Goal: Task Accomplishment & Management: Manage account settings

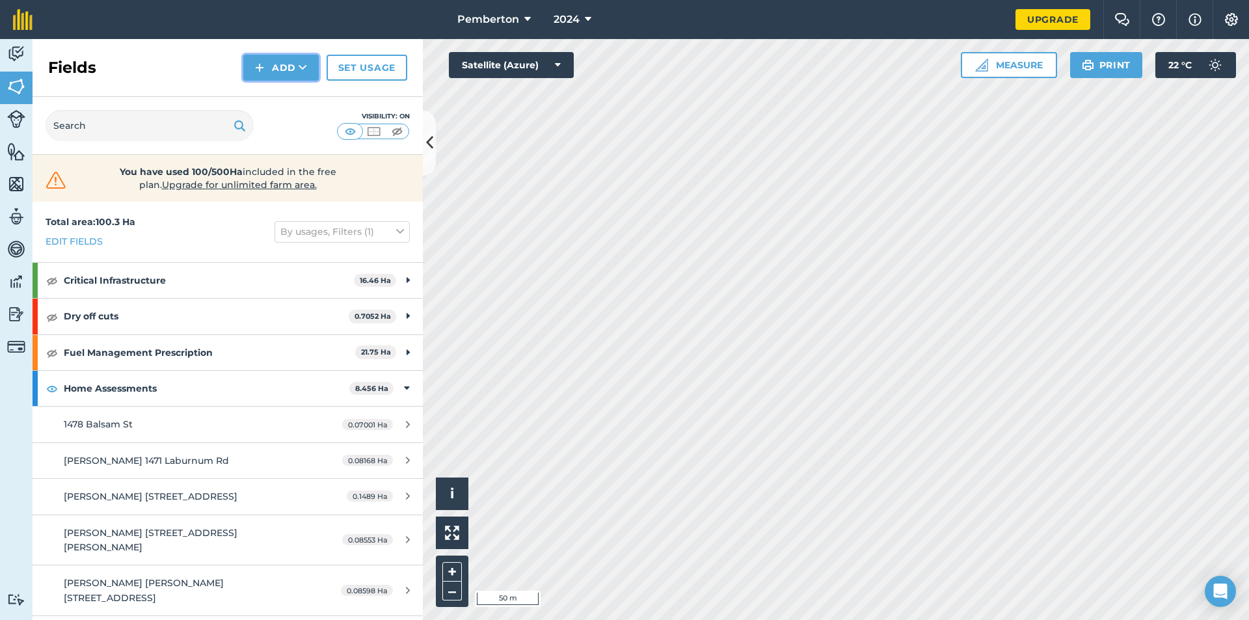
click at [274, 65] on button "Add" at bounding box center [280, 68] width 75 height 26
click at [283, 98] on link "Draw" at bounding box center [281, 97] width 72 height 29
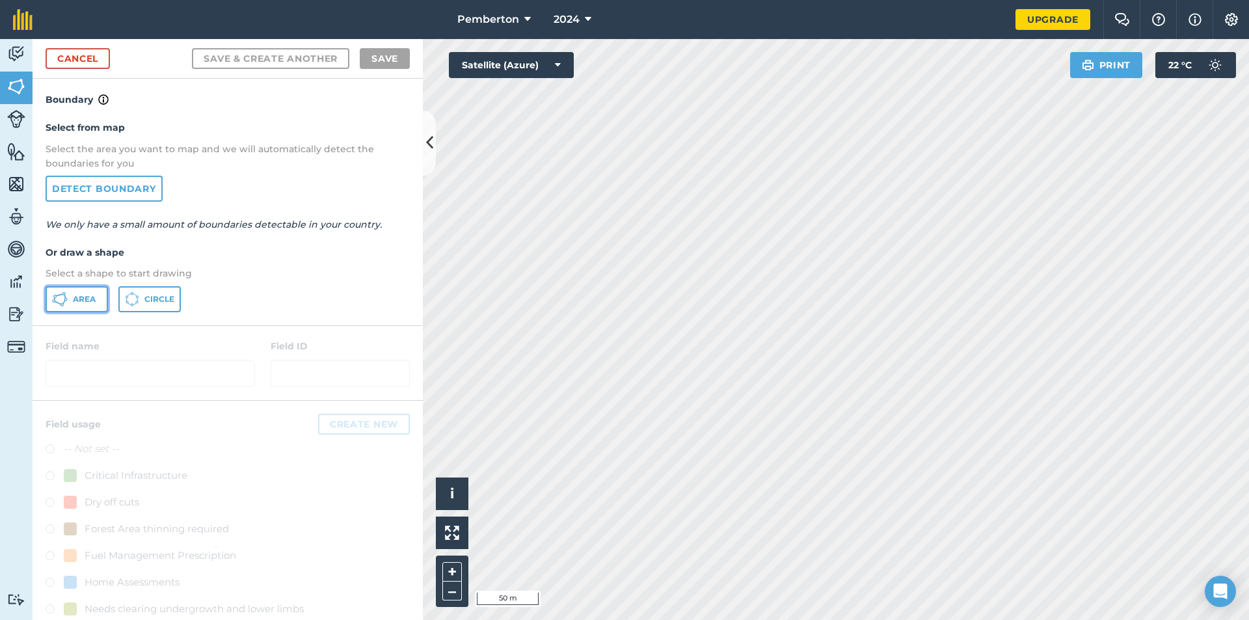
click at [75, 297] on span "Area" at bounding box center [84, 299] width 23 height 10
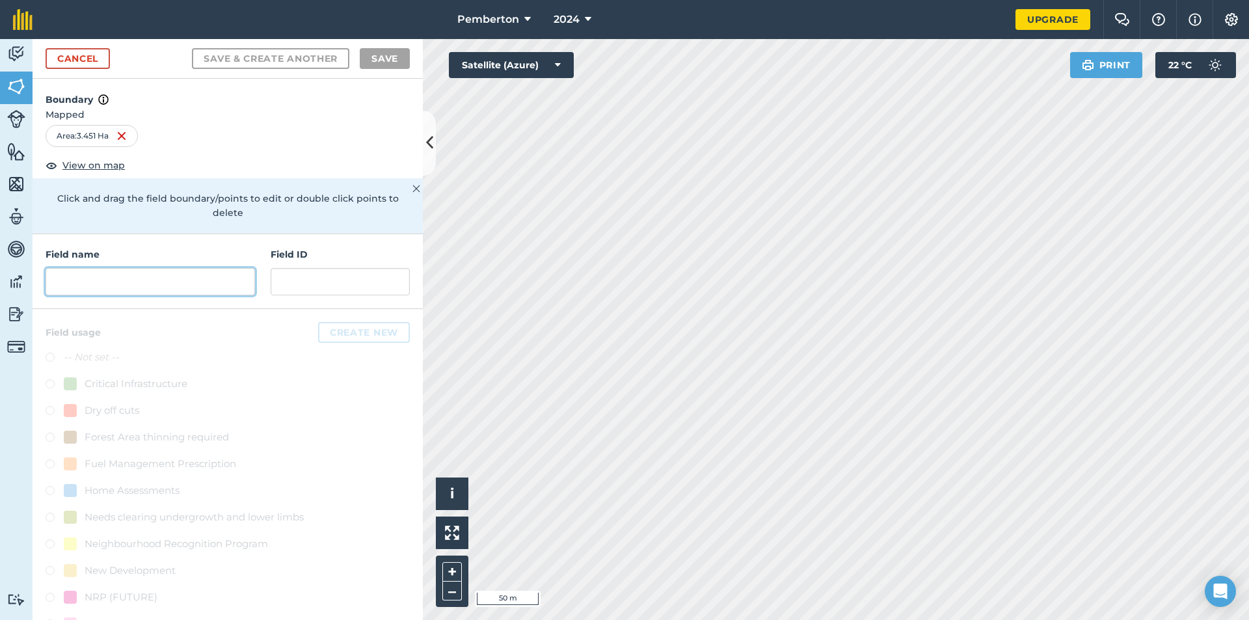
click at [133, 282] on input "text" at bounding box center [150, 281] width 209 height 27
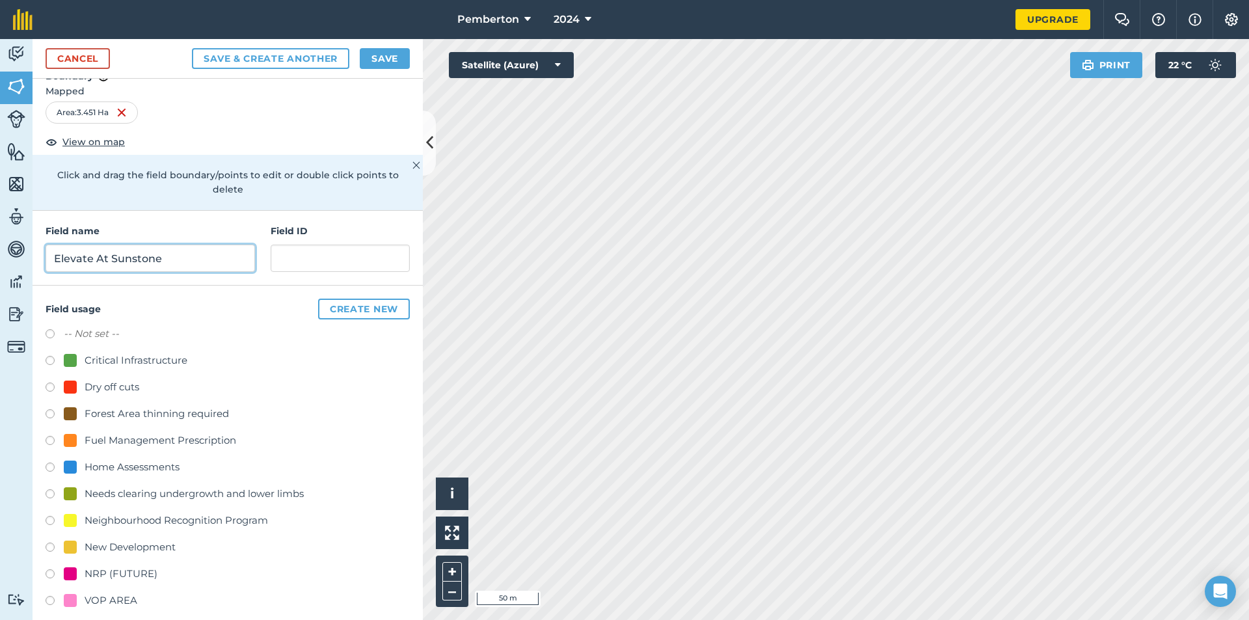
scroll to position [36, 0]
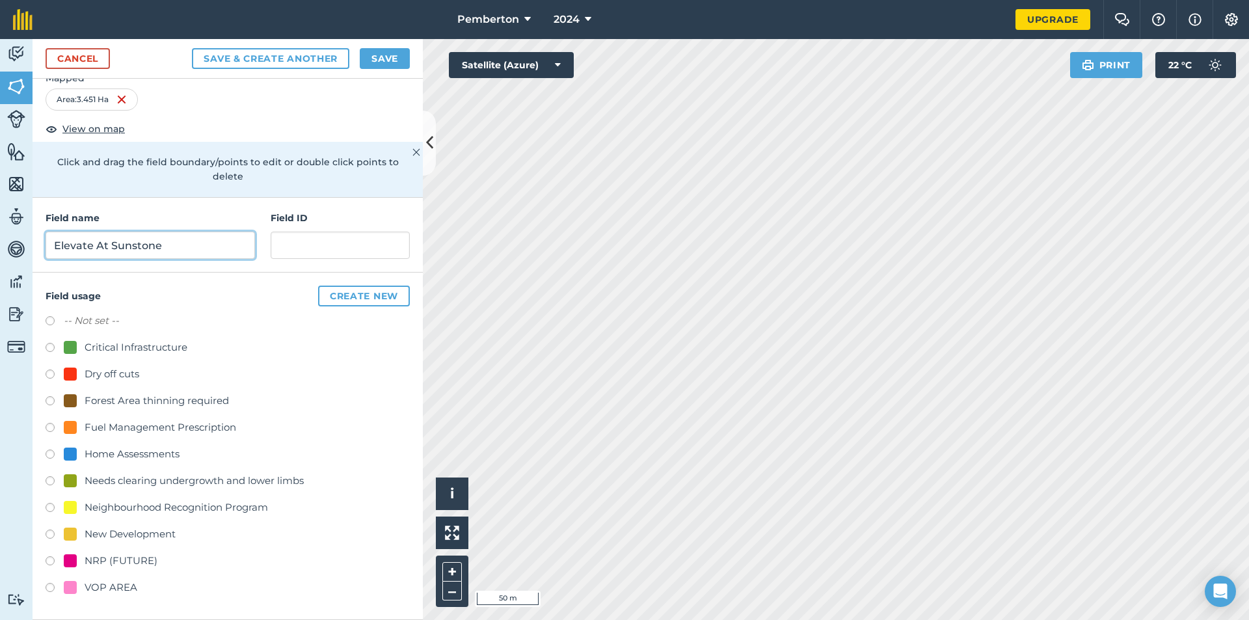
type input "Elevate At Sunstone"
click at [50, 398] on label at bounding box center [55, 509] width 18 height 13
radio input "true"
click at [386, 59] on button "Save" at bounding box center [385, 58] width 50 height 21
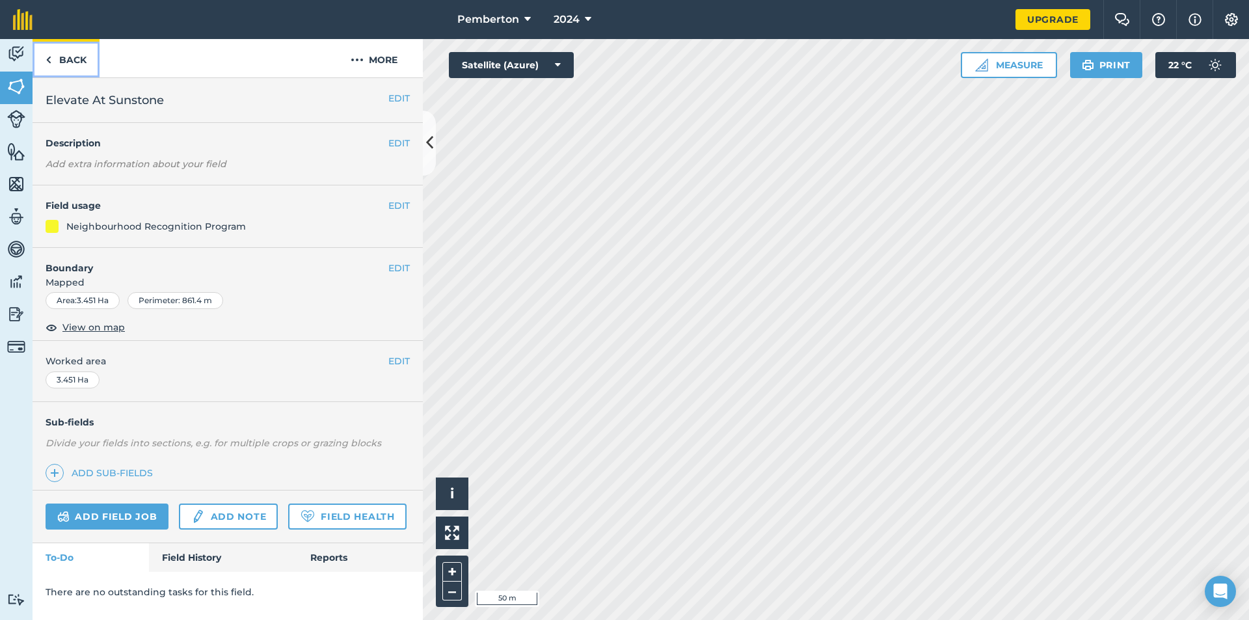
click at [57, 58] on link "Back" at bounding box center [66, 58] width 67 height 38
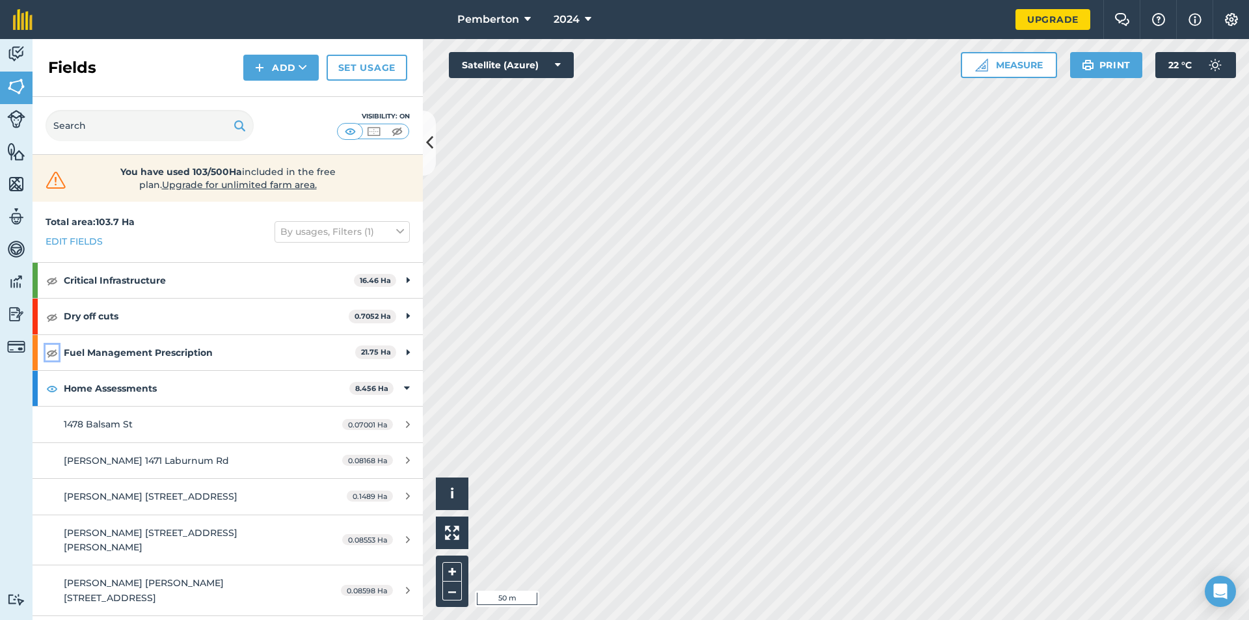
click at [50, 352] on img at bounding box center [52, 353] width 12 height 16
click at [54, 326] on div "Dry off cuts 0.7052 Ha" at bounding box center [228, 315] width 390 height 35
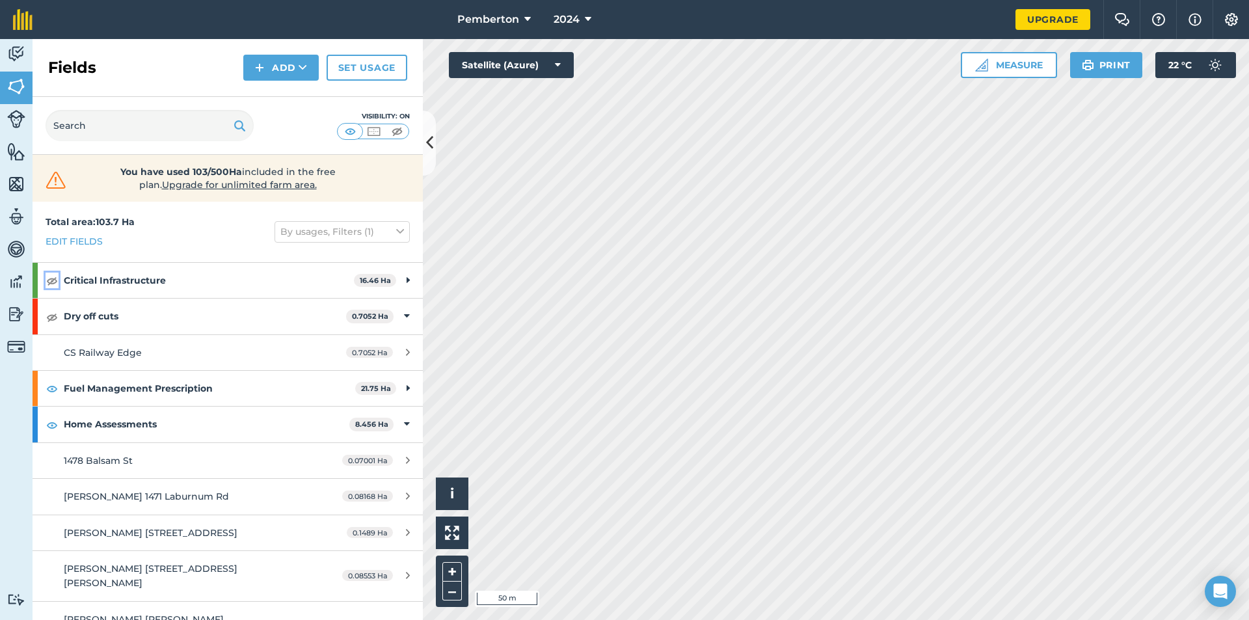
click at [52, 278] on img at bounding box center [52, 280] width 12 height 16
click at [55, 315] on img at bounding box center [52, 317] width 12 height 16
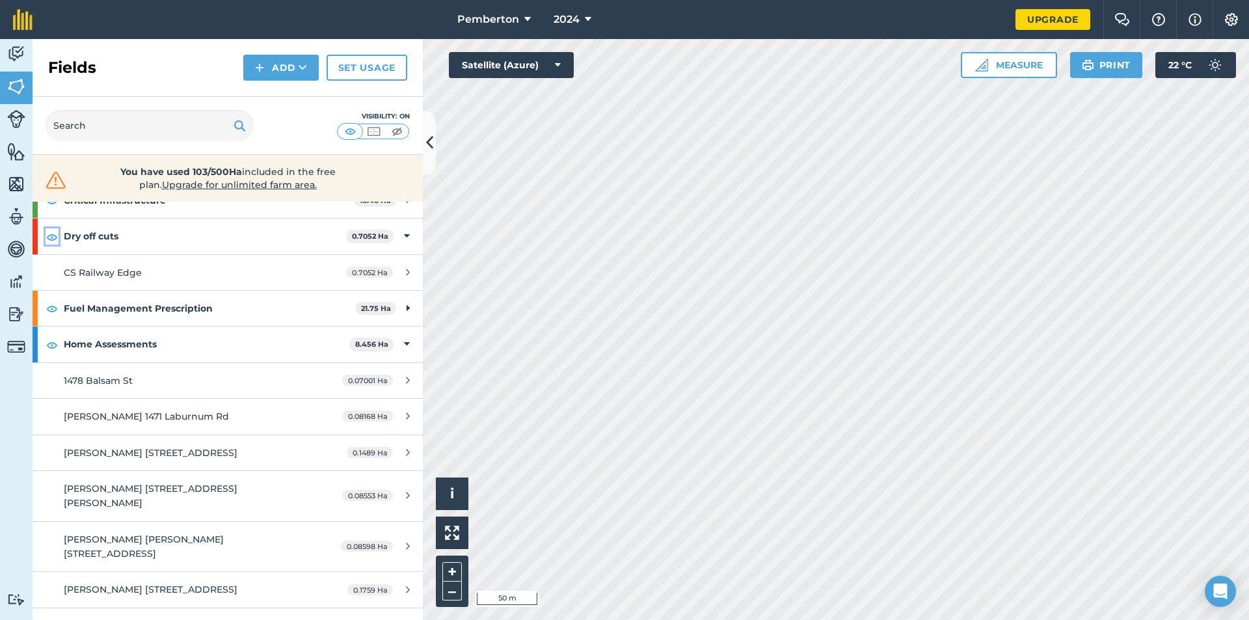
scroll to position [65, 0]
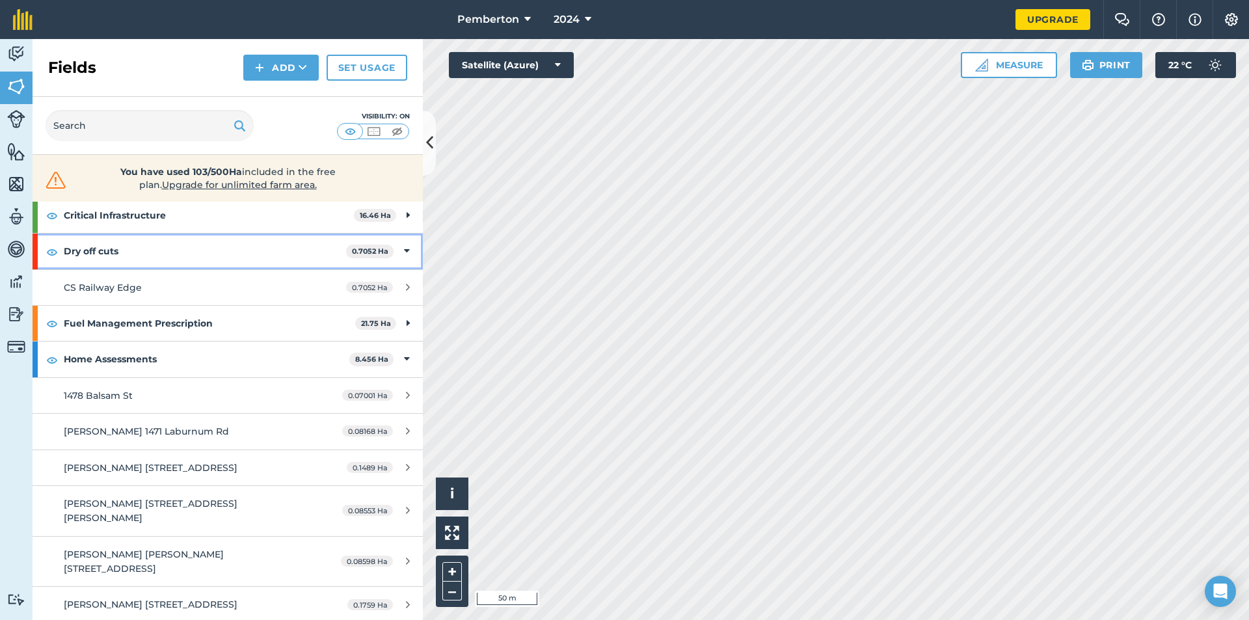
click at [404, 248] on icon at bounding box center [407, 251] width 6 height 14
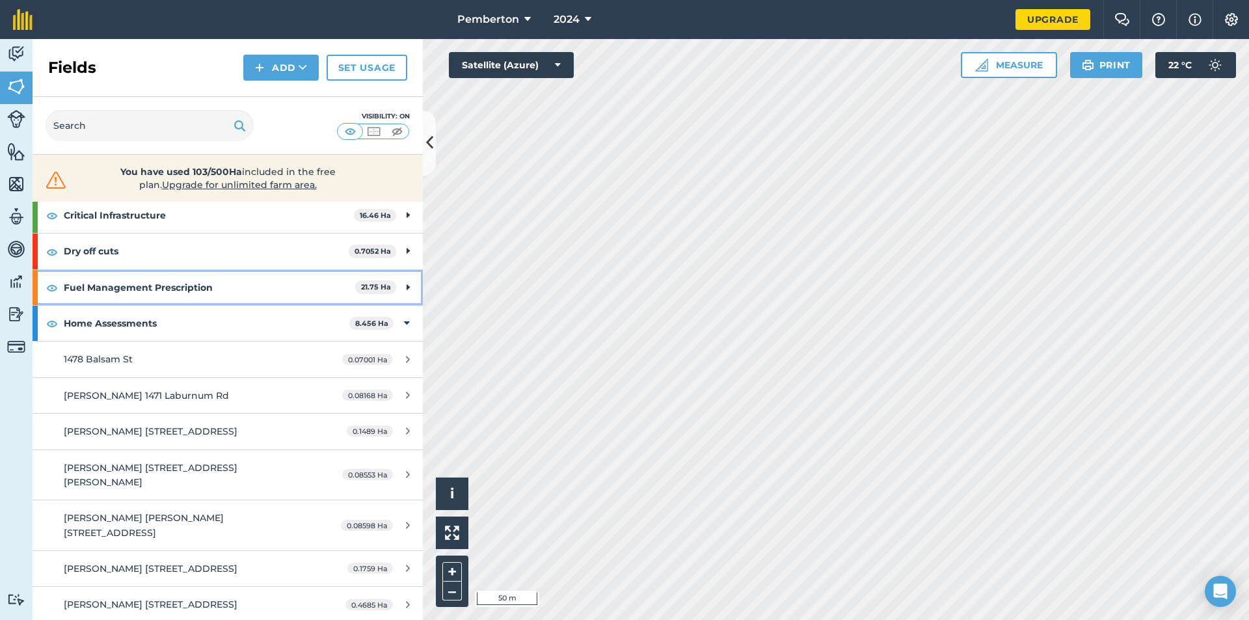
click at [406, 282] on icon at bounding box center [407, 287] width 3 height 14
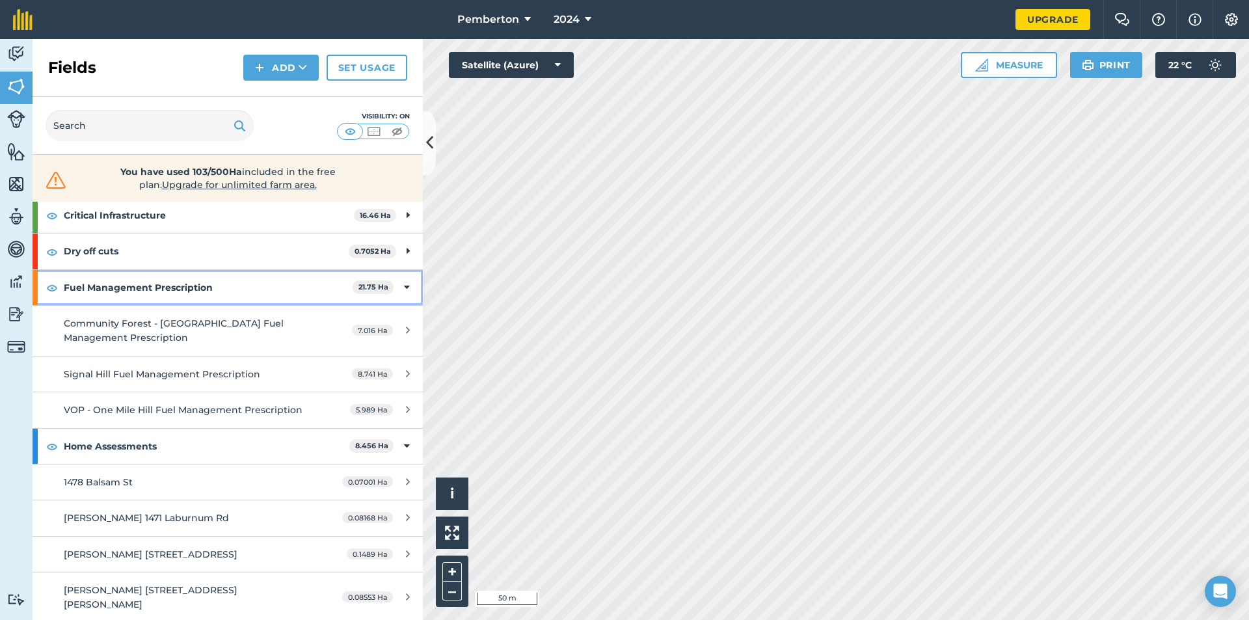
click at [404, 284] on icon at bounding box center [407, 287] width 6 height 14
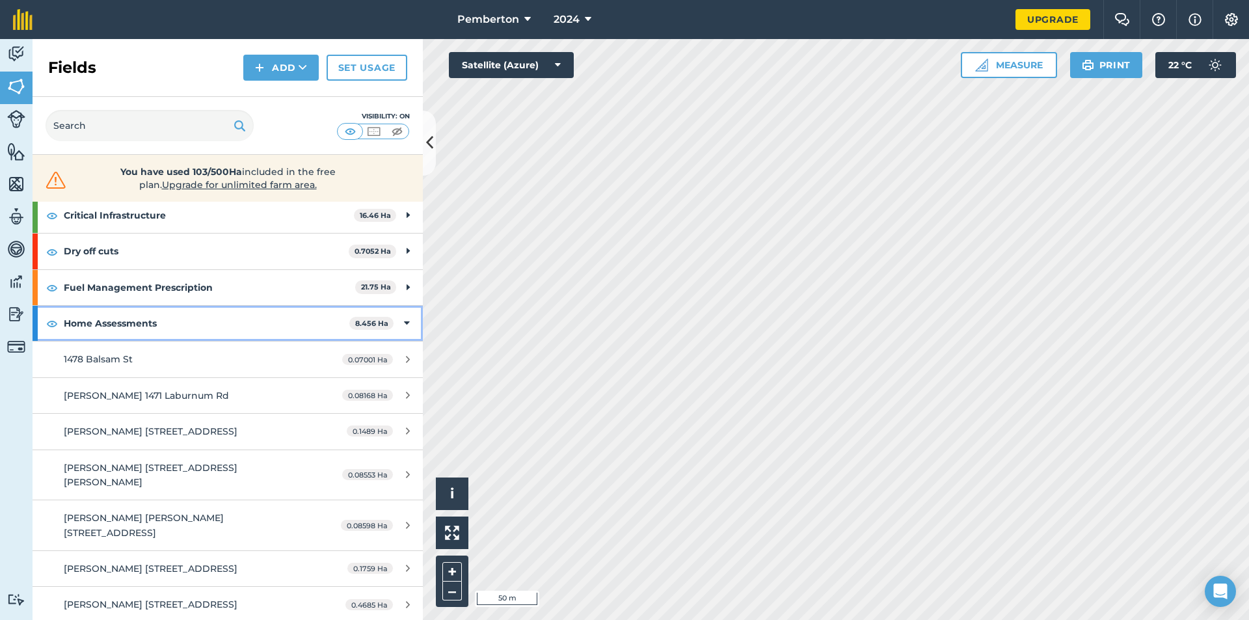
click at [404, 319] on icon at bounding box center [407, 323] width 6 height 14
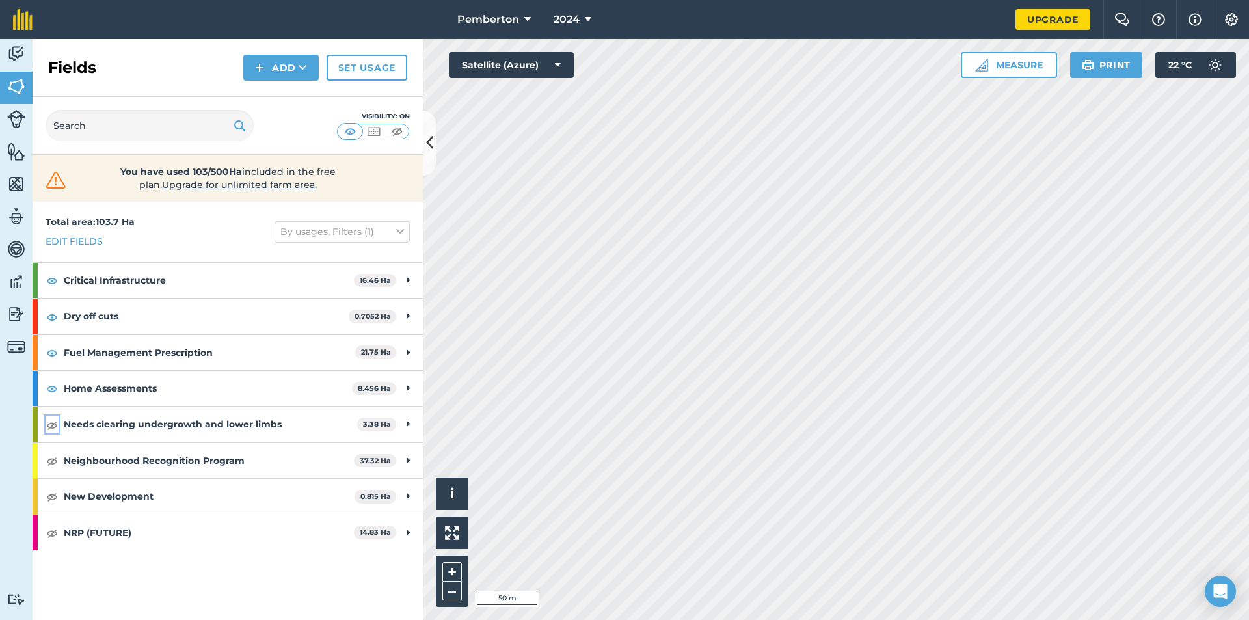
click at [46, 398] on button at bounding box center [52, 424] width 13 height 16
click at [51, 398] on img at bounding box center [52, 461] width 12 height 16
click at [49, 398] on img at bounding box center [52, 496] width 12 height 16
click at [56, 398] on img at bounding box center [52, 533] width 12 height 16
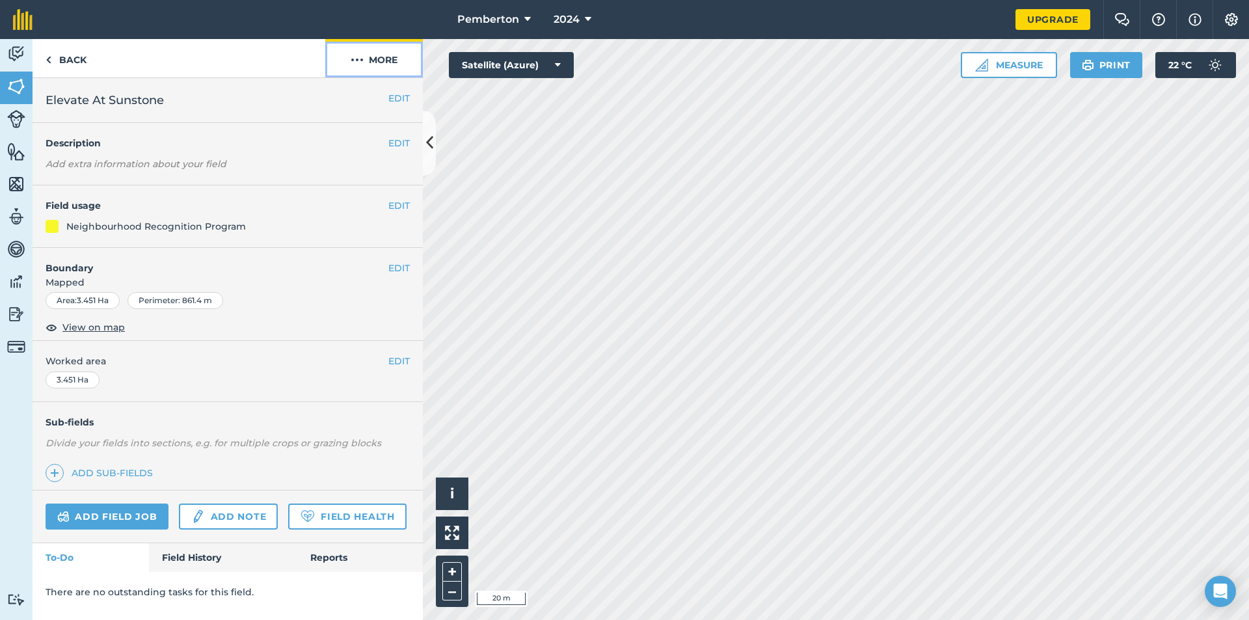
click at [366, 63] on button "More" at bounding box center [374, 58] width 98 height 38
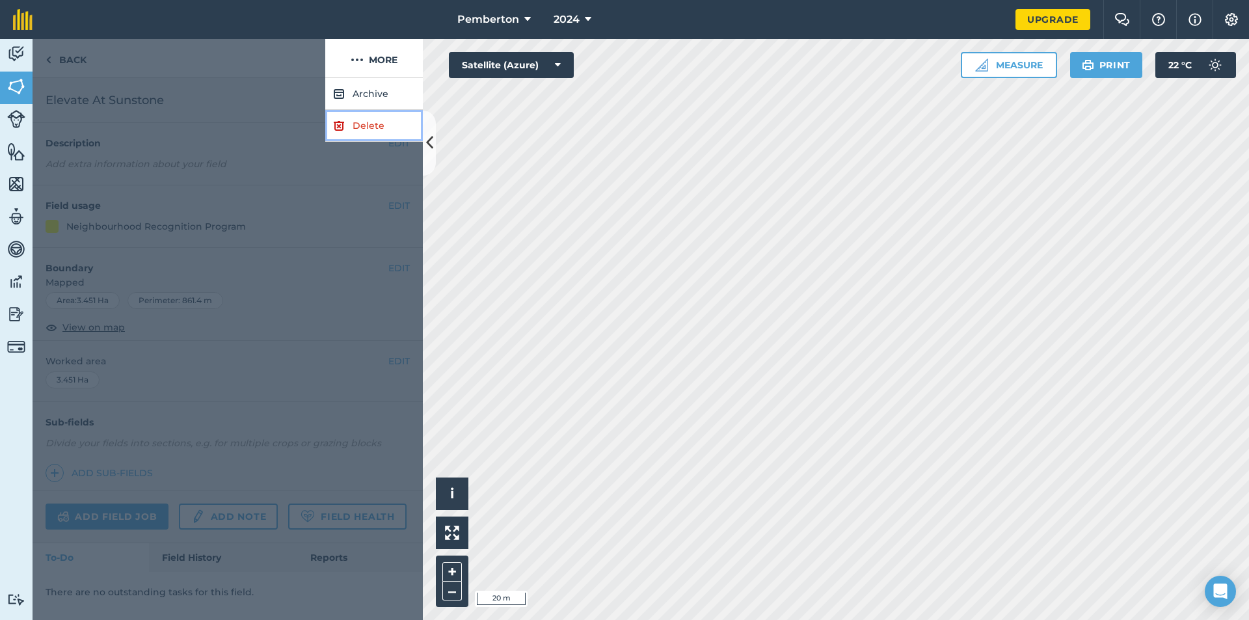
click at [368, 126] on link "Delete" at bounding box center [374, 126] width 98 height 32
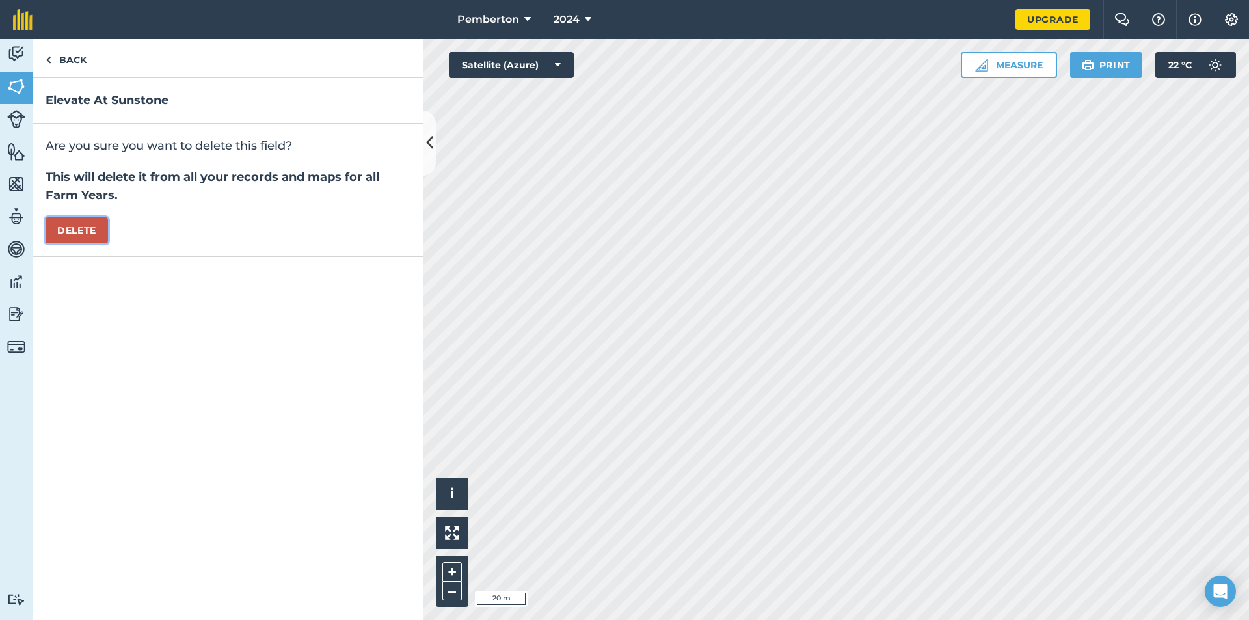
click at [70, 226] on button "Delete" at bounding box center [77, 230] width 62 height 26
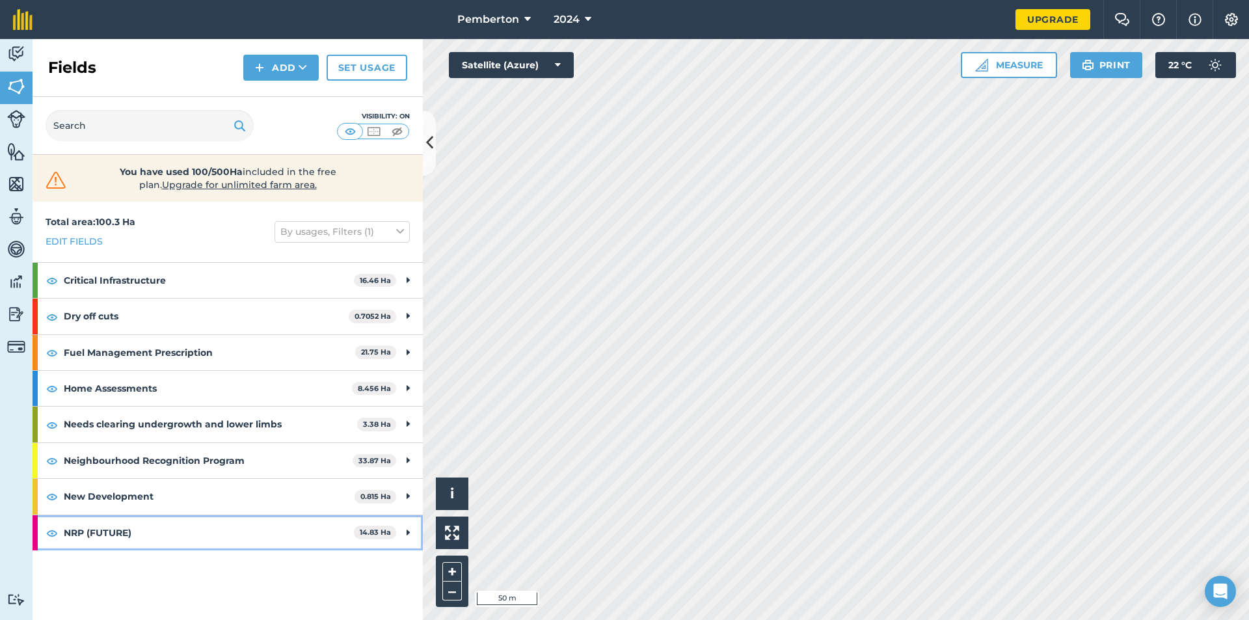
click at [121, 398] on strong "NRP (FUTURE)" at bounding box center [209, 532] width 290 height 35
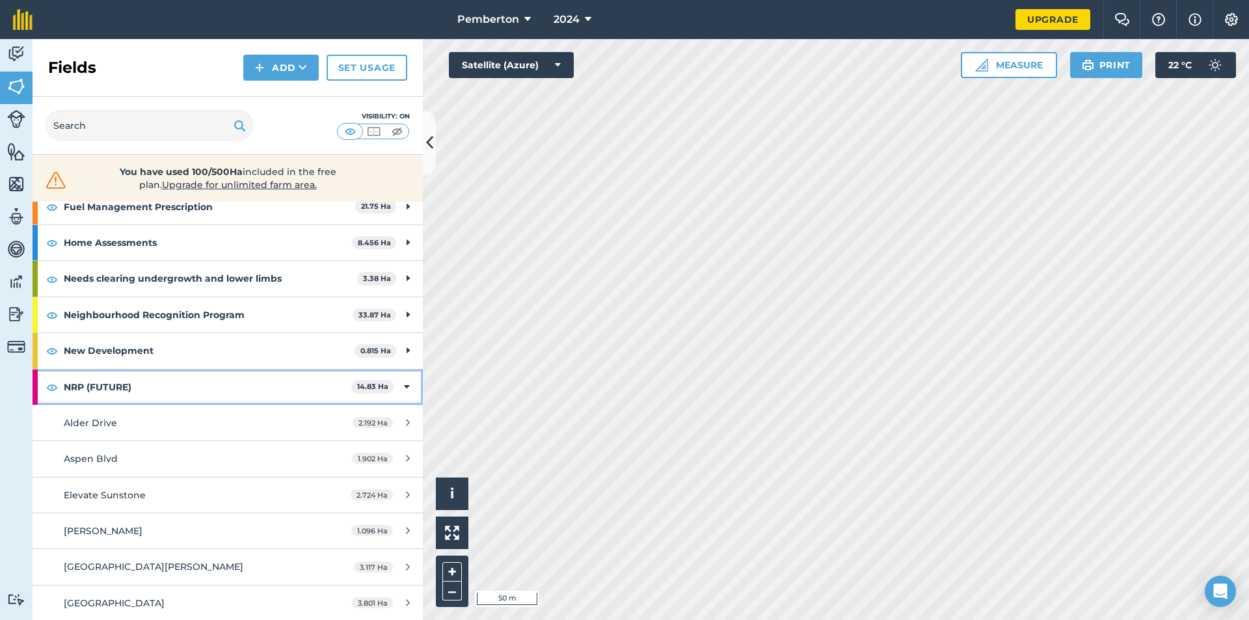
scroll to position [146, 0]
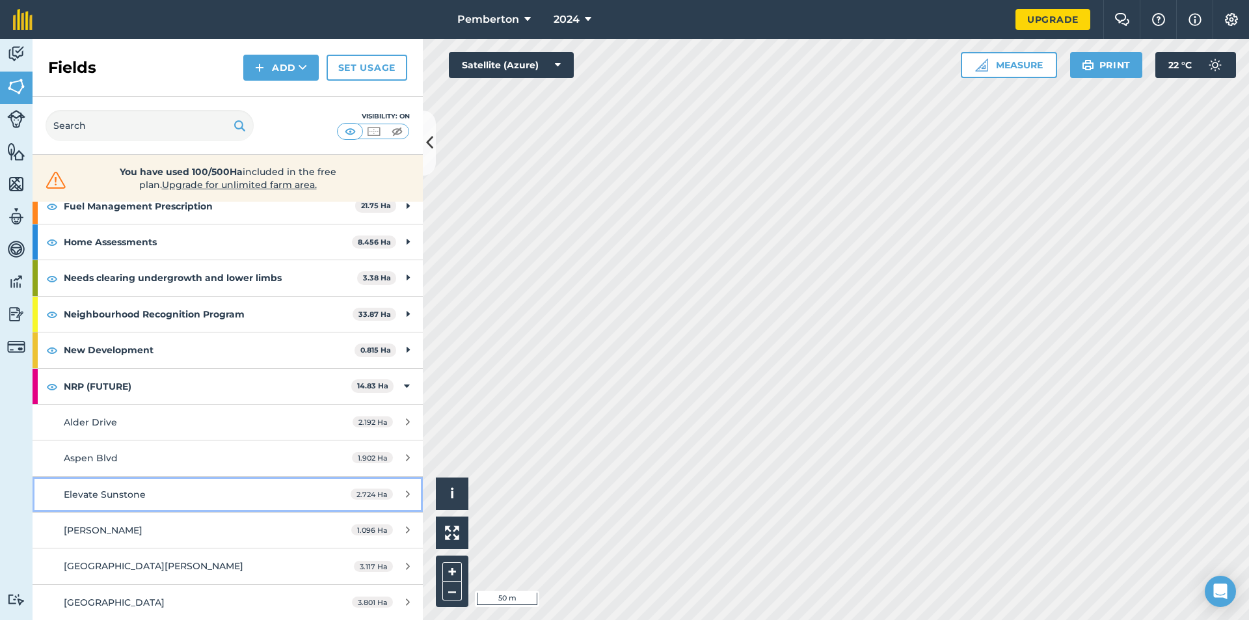
click at [146, 398] on div "Elevate Sunstone" at bounding box center [186, 494] width 245 height 14
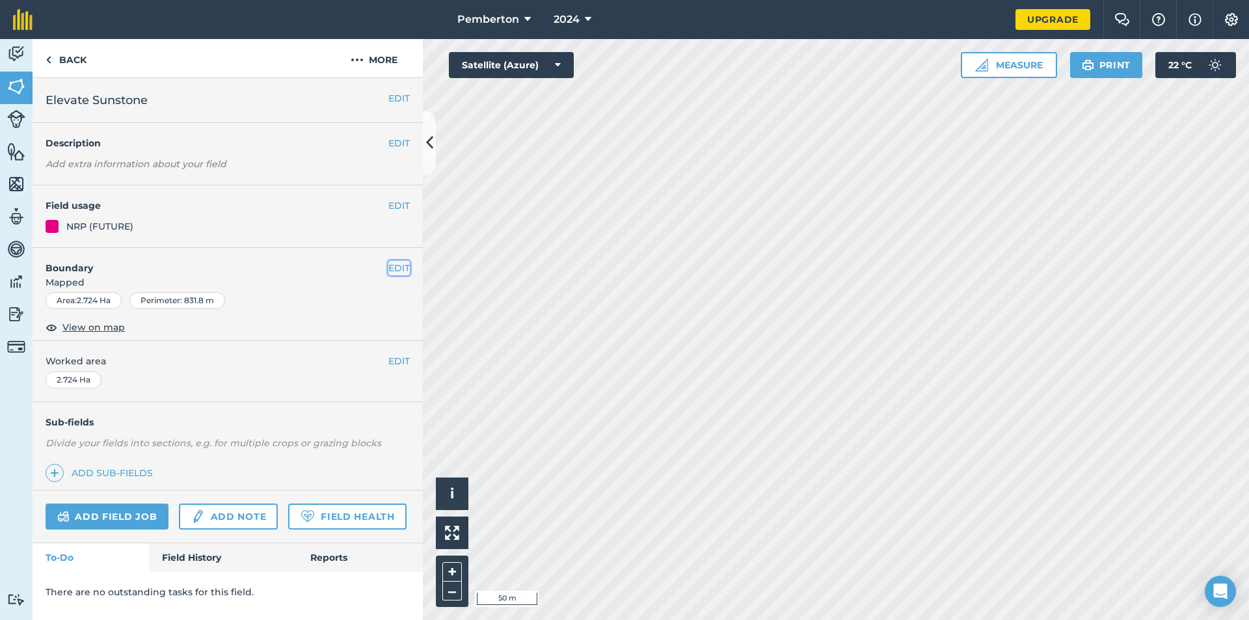
click at [391, 270] on button "EDIT" at bounding box center [398, 268] width 21 height 14
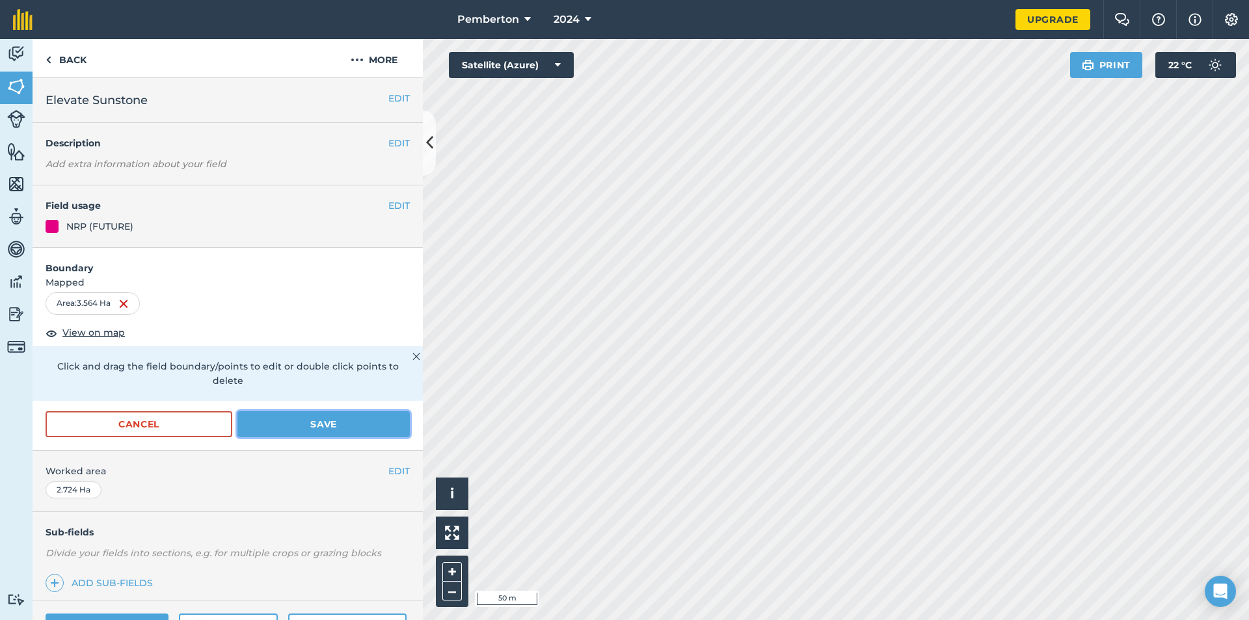
click at [271, 398] on button "Save" at bounding box center [323, 424] width 172 height 26
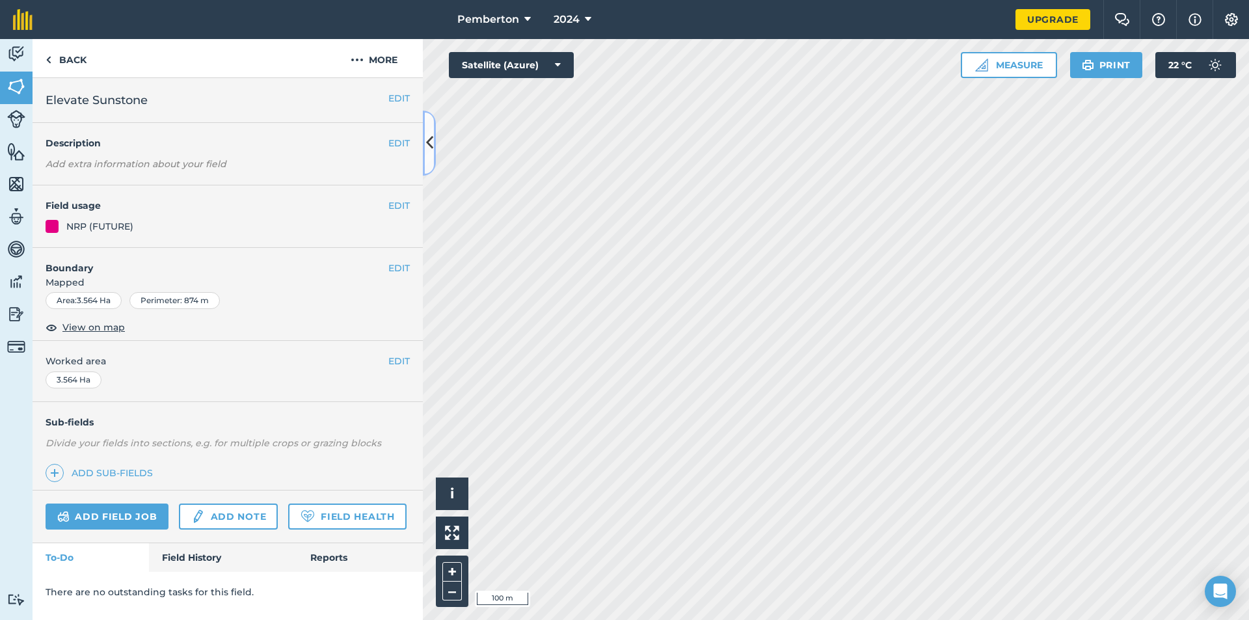
click at [430, 141] on icon at bounding box center [429, 142] width 7 height 23
